Goal: Transaction & Acquisition: Download file/media

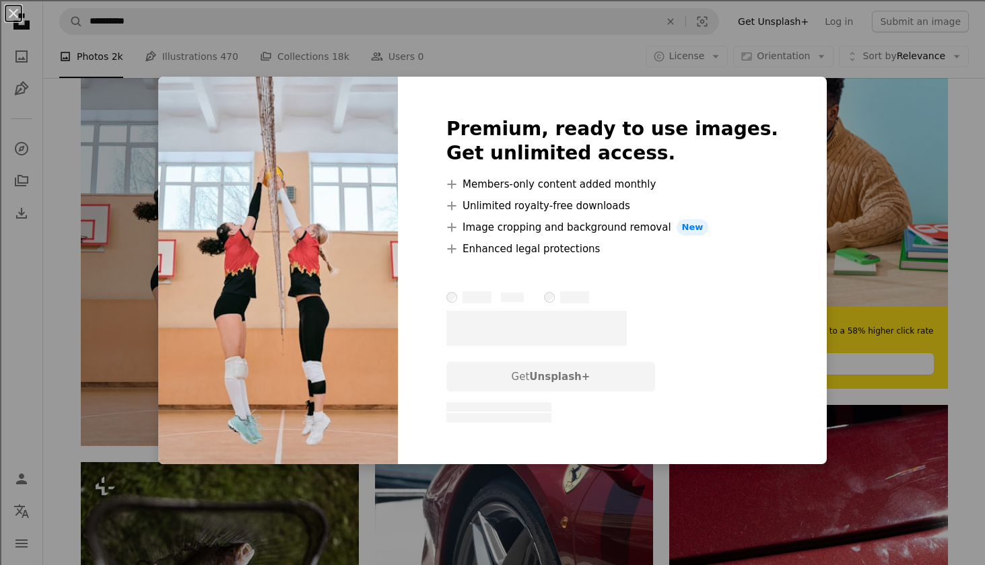
scroll to position [0, 364]
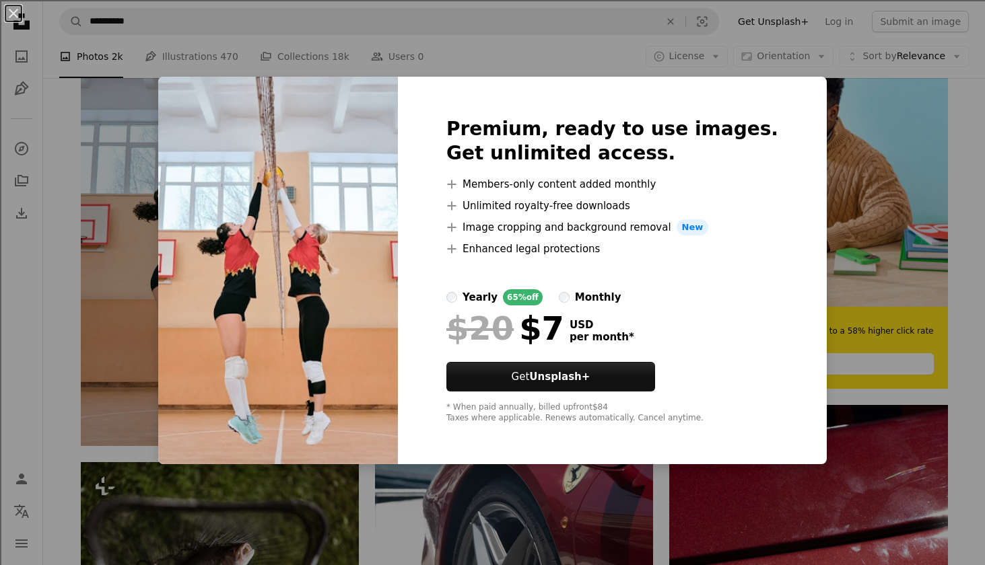
click at [811, 190] on div "An X shape Premium, ready to use images. Get unlimited access. A plus sign Memb…" at bounding box center [492, 282] width 985 height 565
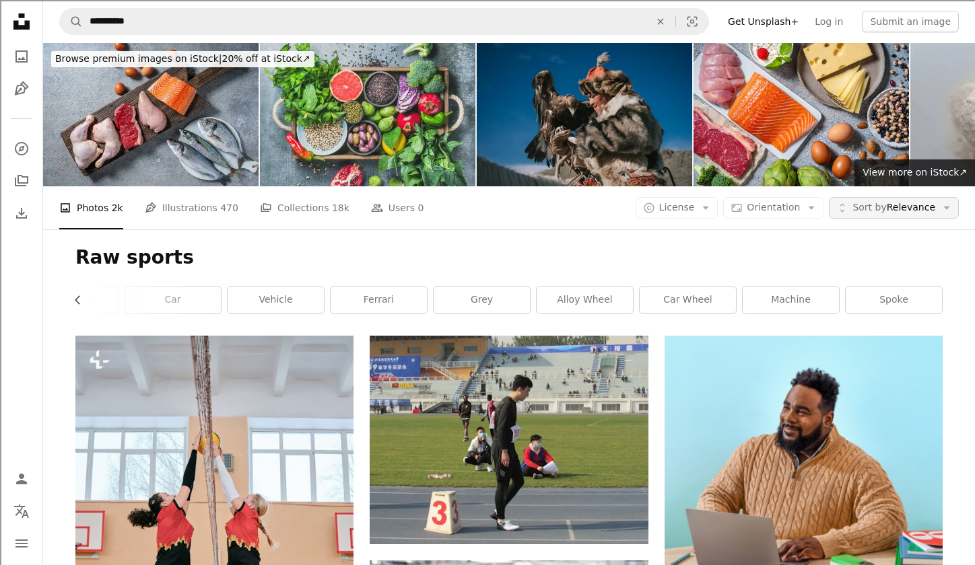
click at [874, 217] on button "Unfold Sort by Relevance Arrow down" at bounding box center [894, 208] width 130 height 22
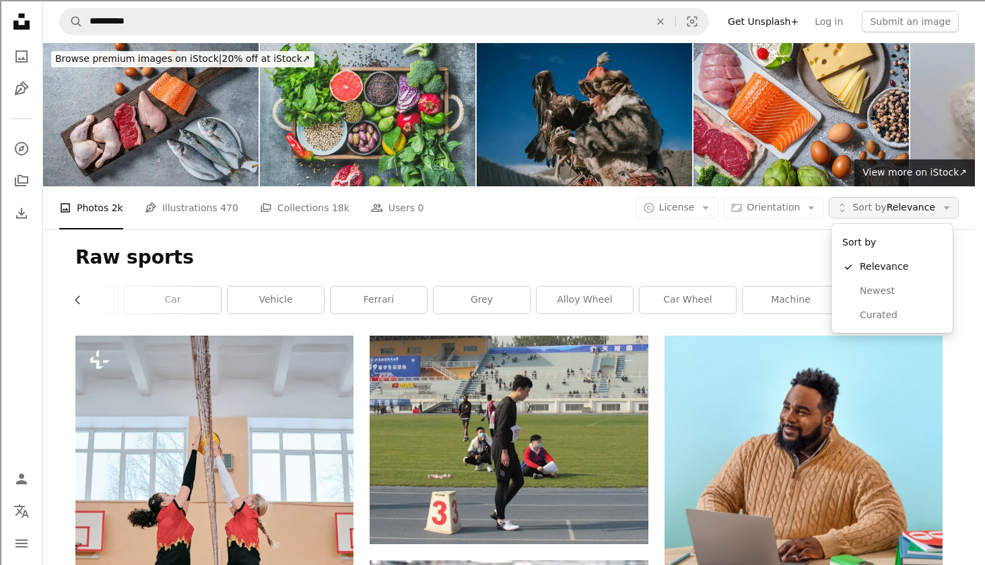
click at [874, 217] on button "Unfold Sort by Relevance Arrow down" at bounding box center [894, 208] width 130 height 22
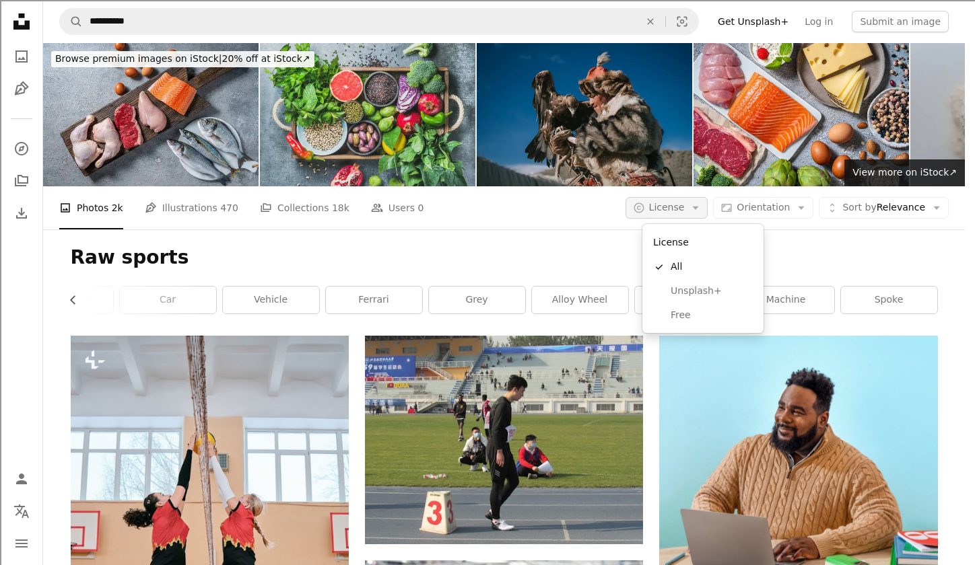
click at [691, 198] on button "A copyright icon © License Arrow down" at bounding box center [666, 208] width 83 height 22
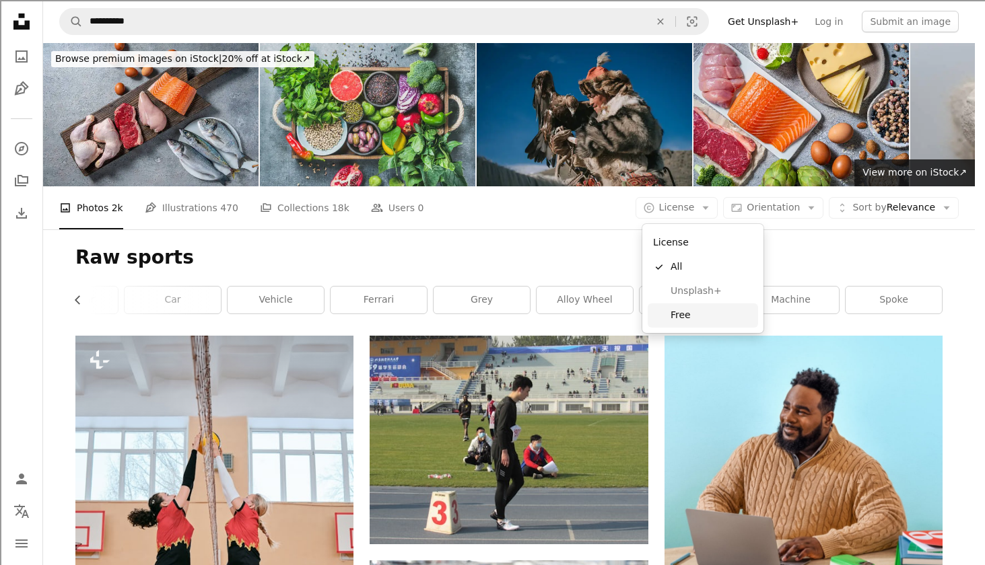
click at [694, 309] on span "Free" at bounding box center [712, 315] width 82 height 13
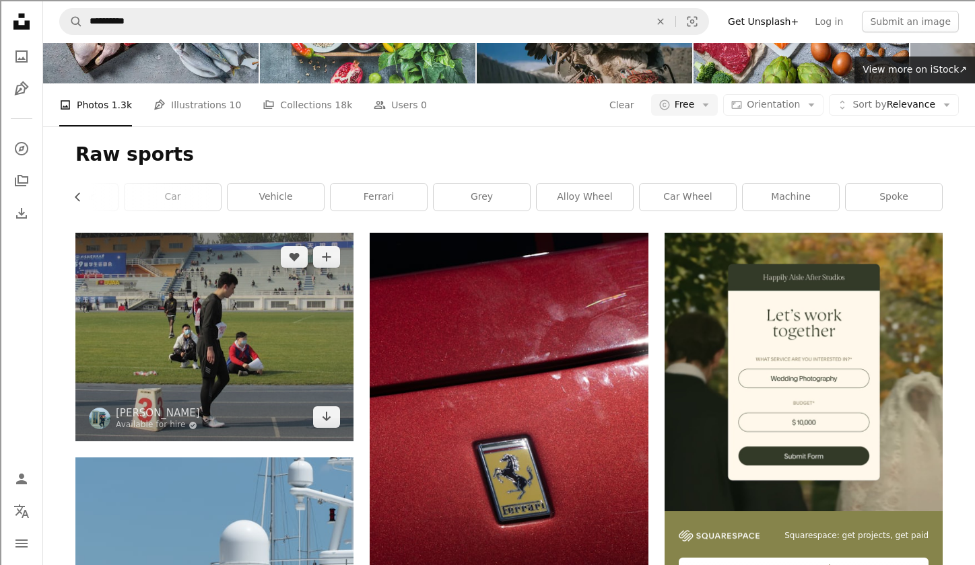
scroll to position [106, 0]
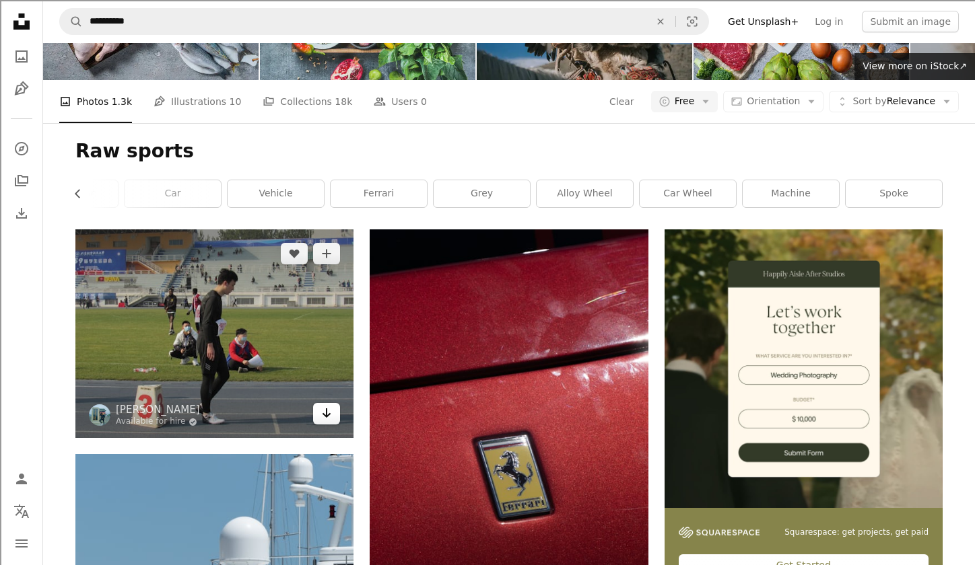
click at [328, 413] on icon "Arrow pointing down" at bounding box center [326, 413] width 11 height 16
